Goal: Navigation & Orientation: Find specific page/section

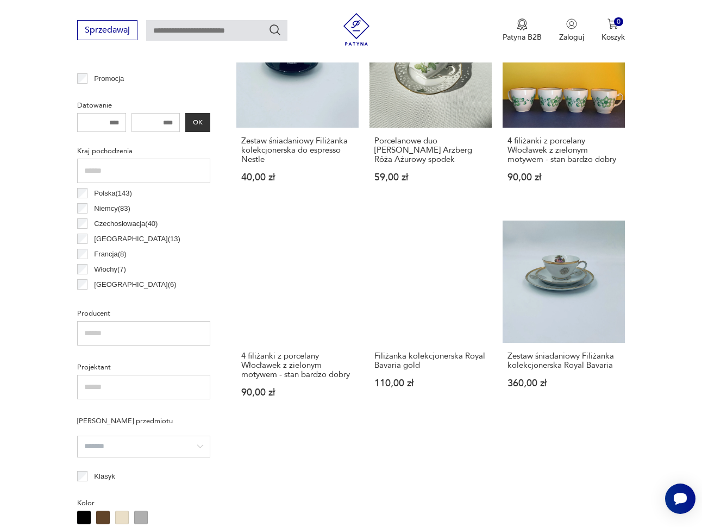
scroll to position [505, 0]
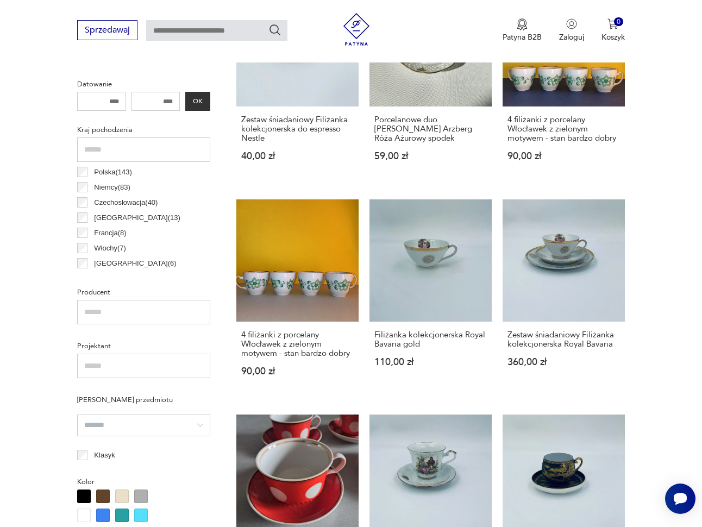
click at [79, 211] on div "[GEOGRAPHIC_DATA] ( 13 )" at bounding box center [143, 217] width 133 height 15
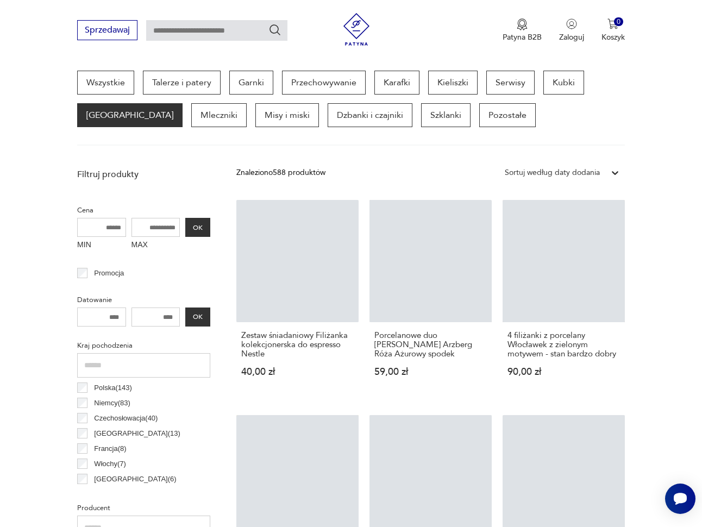
scroll to position [255, 0]
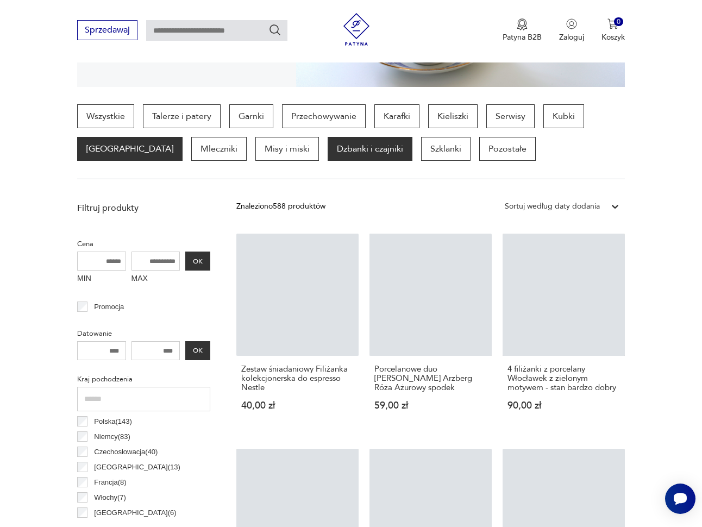
click at [338, 150] on p "Dzbanki i czajniki" at bounding box center [370, 149] width 85 height 24
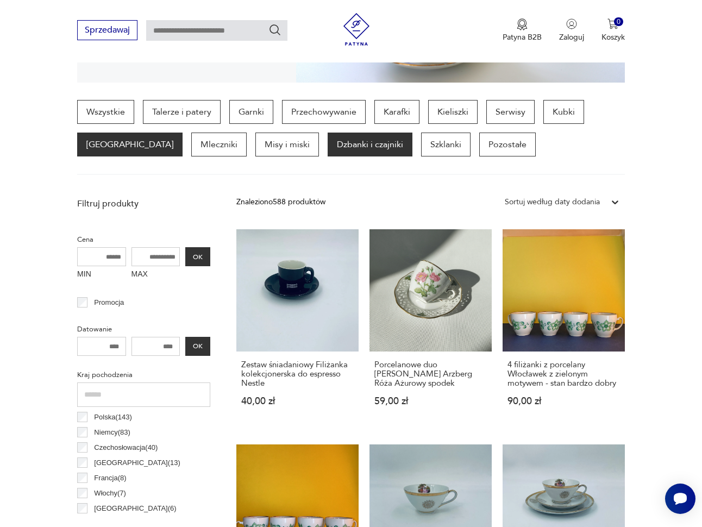
scroll to position [289, 0]
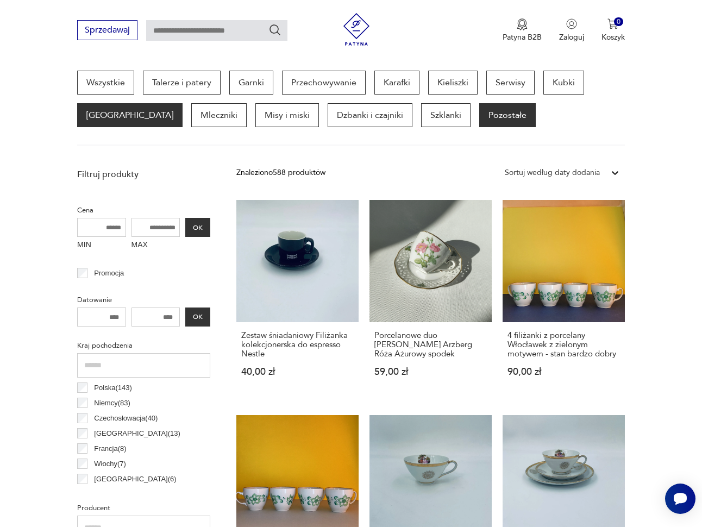
click at [479, 117] on p "Pozostałe" at bounding box center [507, 115] width 57 height 24
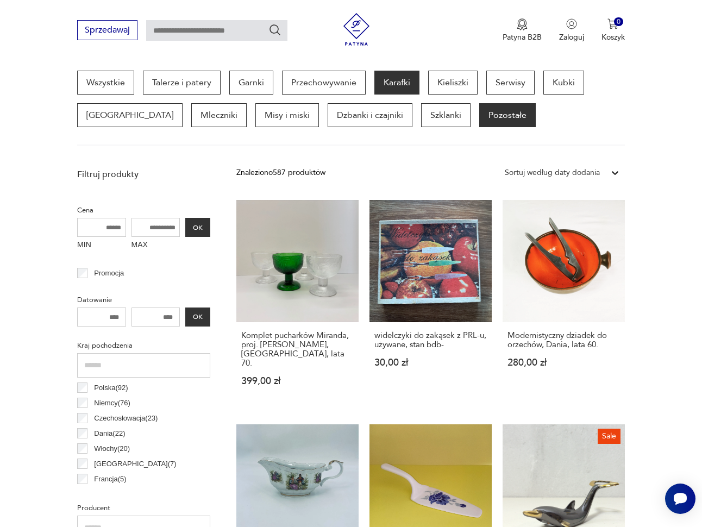
click at [395, 86] on p "Karafki" at bounding box center [396, 83] width 45 height 24
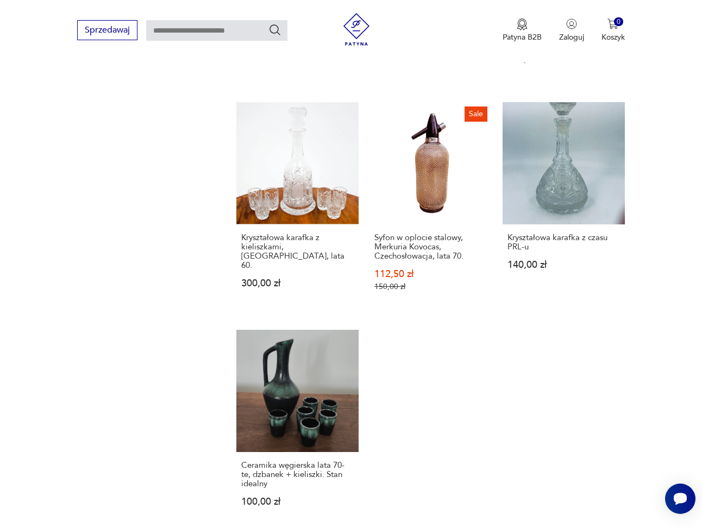
scroll to position [1462, 0]
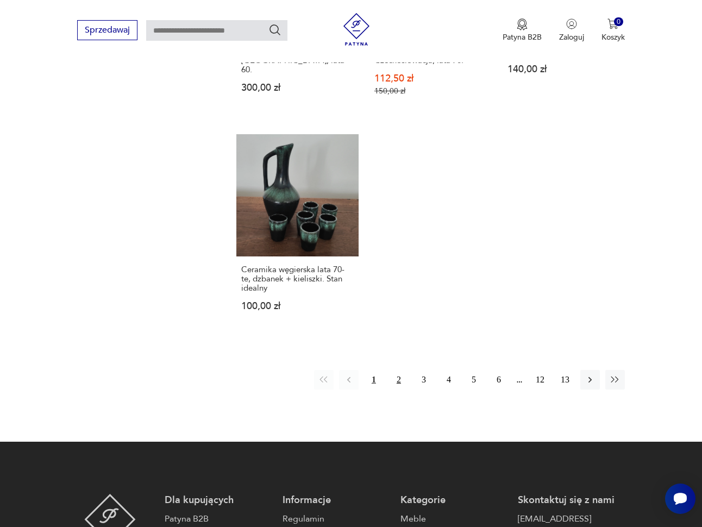
click at [399, 370] on button "2" at bounding box center [399, 380] width 20 height 20
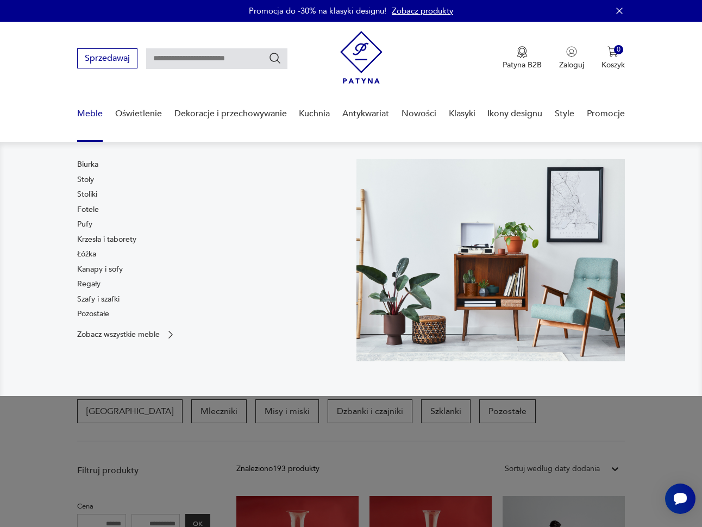
click at [86, 111] on link "Meble" at bounding box center [90, 114] width 26 height 42
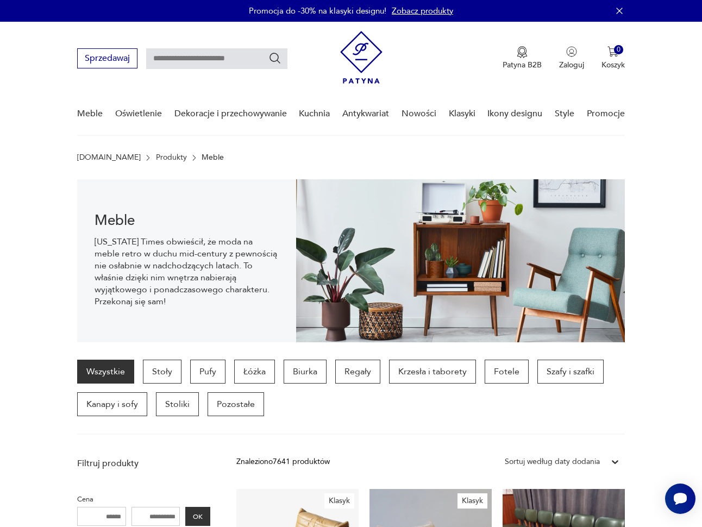
click at [369, 53] on img at bounding box center [361, 57] width 42 height 53
